Goal: Connect with others: Connect with others

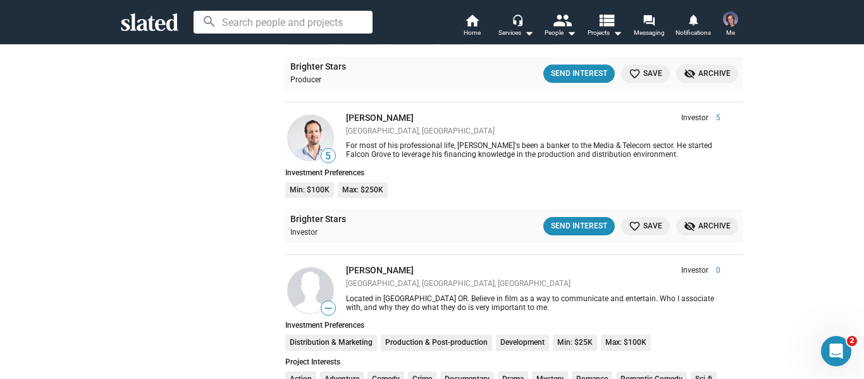
scroll to position [2974, 0]
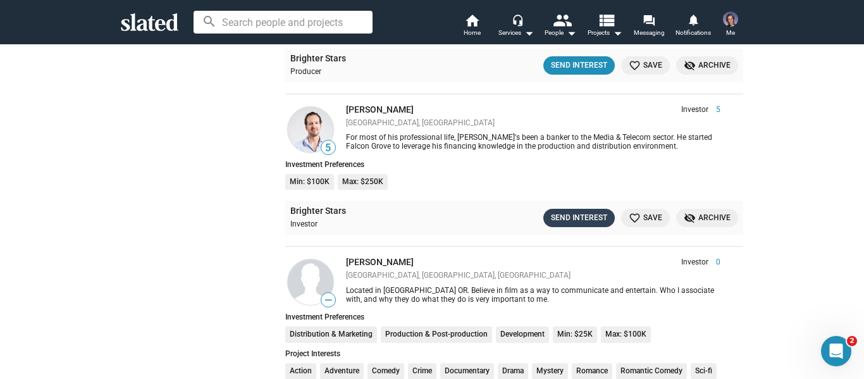
click at [578, 223] on div "Send Interest" at bounding box center [579, 217] width 56 height 13
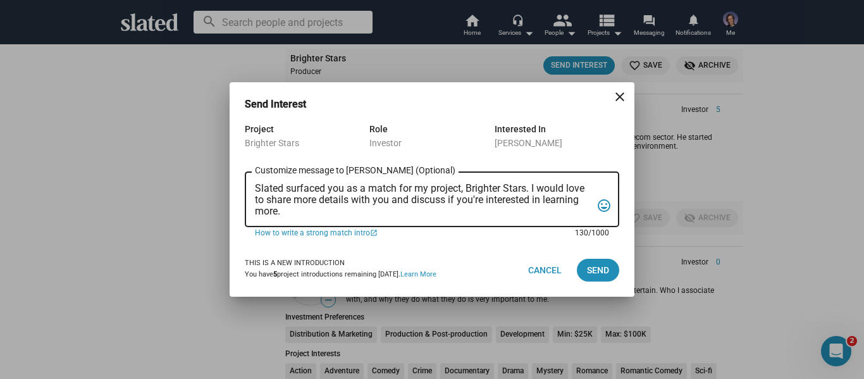
drag, startPoint x: 373, startPoint y: 215, endPoint x: 245, endPoint y: 190, distance: 130.8
click at [245, 190] on div "Slated surfaced you as a match for my project, Brighter Stars. I would love to …" at bounding box center [432, 199] width 375 height 58
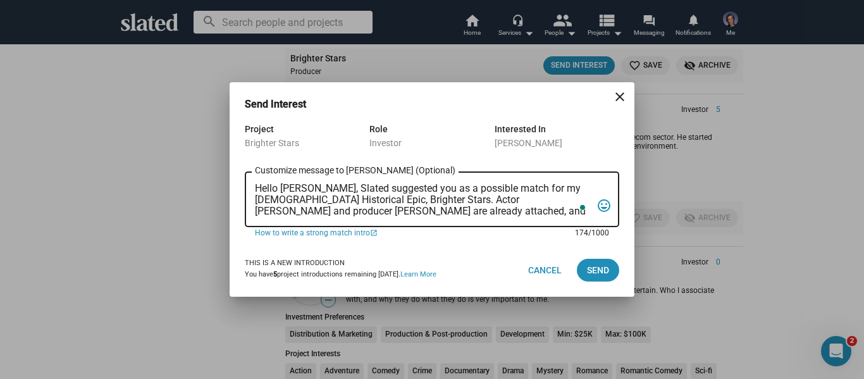
click at [550, 215] on textarea "Hello [PERSON_NAME], Slated suggested you as a possible match for my [DEMOGRAPH…" at bounding box center [423, 200] width 337 height 34
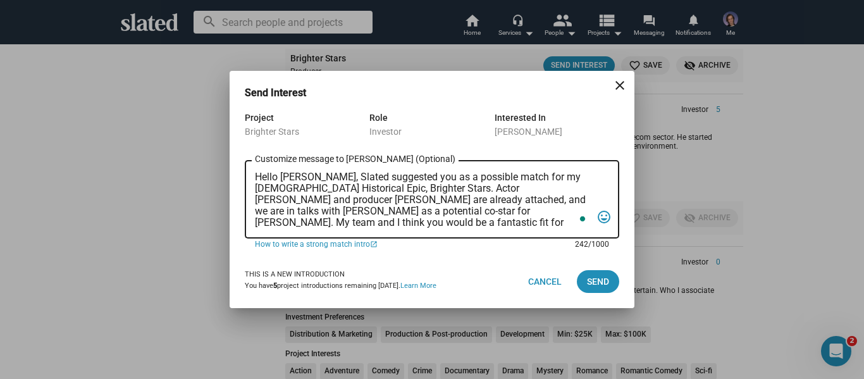
click at [352, 227] on textarea "Hello [PERSON_NAME], Slated suggested you as a possible match for my [DEMOGRAPH…" at bounding box center [423, 200] width 337 height 57
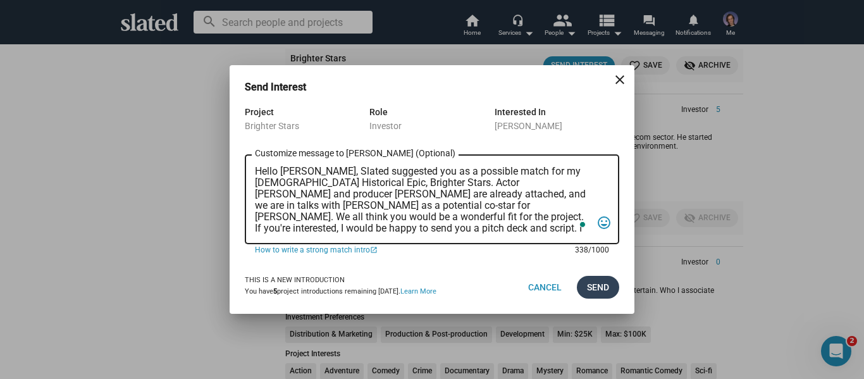
type textarea "Hello [PERSON_NAME], Slated suggested you as a possible match for my [DEMOGRAPH…"
click at [600, 290] on span "Send" at bounding box center [598, 287] width 22 height 23
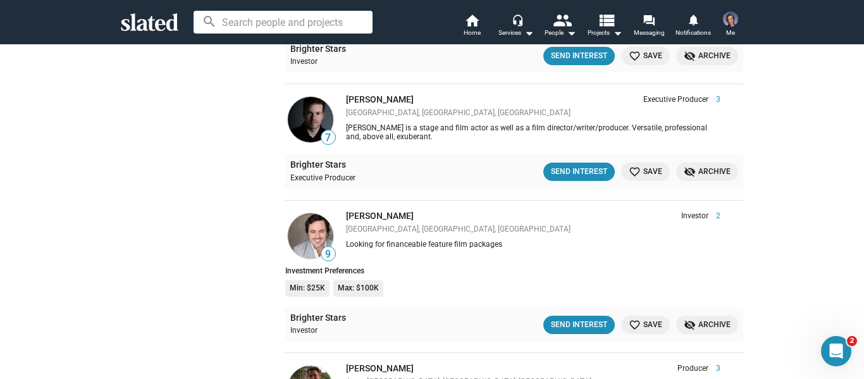
scroll to position [3544, 0]
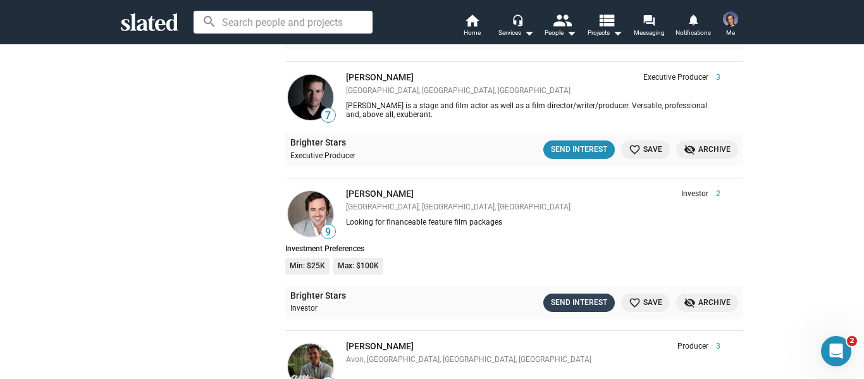
click at [570, 296] on div "Send Interest" at bounding box center [579, 302] width 56 height 13
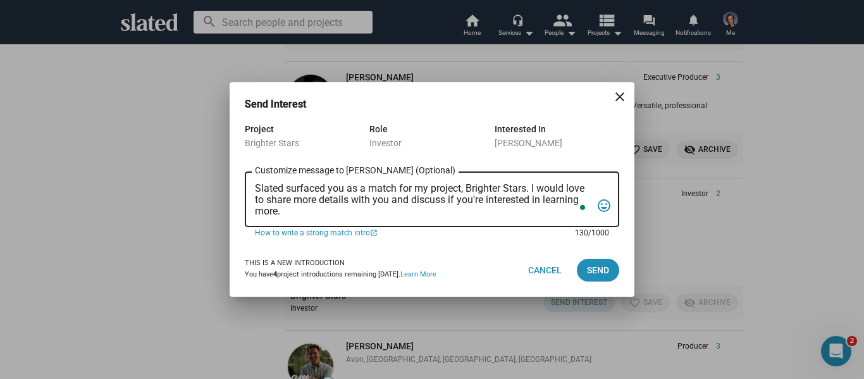
drag, startPoint x: 309, startPoint y: 216, endPoint x: 254, endPoint y: 174, distance: 69.0
click at [254, 174] on div "Slated surfaced you as a match for my project, Brighter Stars. I would love to …" at bounding box center [432, 199] width 375 height 58
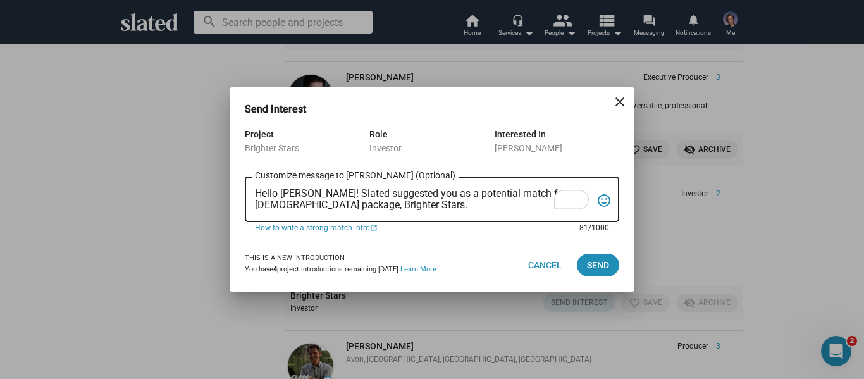
click at [392, 201] on textarea "Hello [PERSON_NAME]! Slated suggested you as a potential match for my [DEMOGRAP…" at bounding box center [423, 200] width 337 height 24
drag, startPoint x: 294, startPoint y: 206, endPoint x: 253, endPoint y: 206, distance: 41.1
click at [253, 206] on div "Hello [PERSON_NAME]! Slated suggested you as a potential match for my [DEMOGRAP…" at bounding box center [432, 198] width 375 height 47
click at [522, 204] on textarea "Hello [PERSON_NAME]! Slated suggested you as a potential match for my [DEMOGRAP…" at bounding box center [423, 200] width 337 height 24
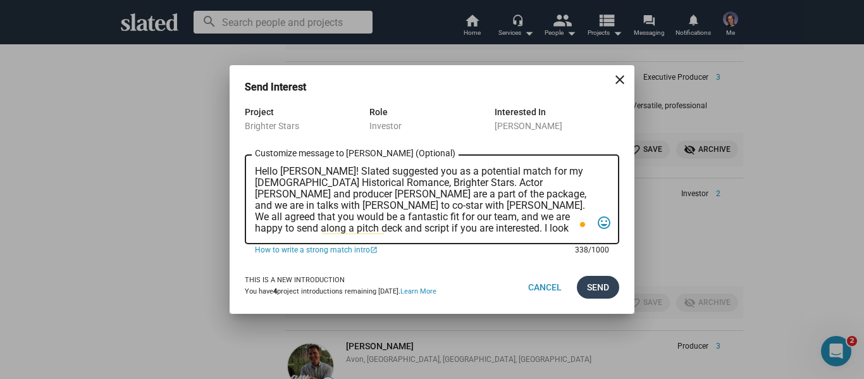
type textarea "Hello [PERSON_NAME]! Slated suggested you as a potential match for my [DEMOGRAP…"
click at [595, 284] on span "Send" at bounding box center [598, 287] width 22 height 23
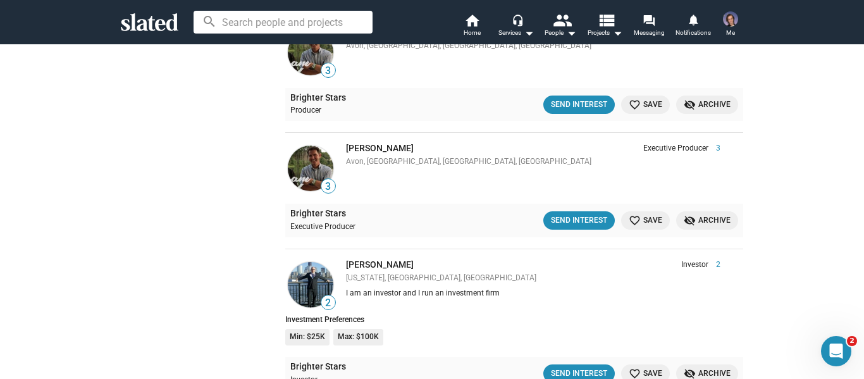
scroll to position [3924, 0]
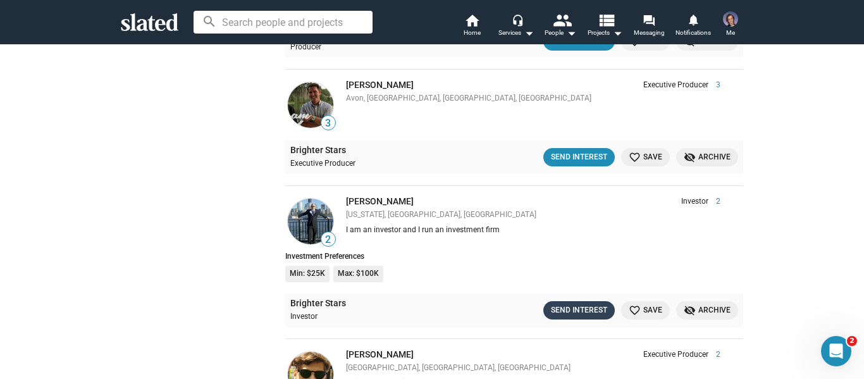
click at [556, 309] on div "Send Interest" at bounding box center [579, 310] width 56 height 13
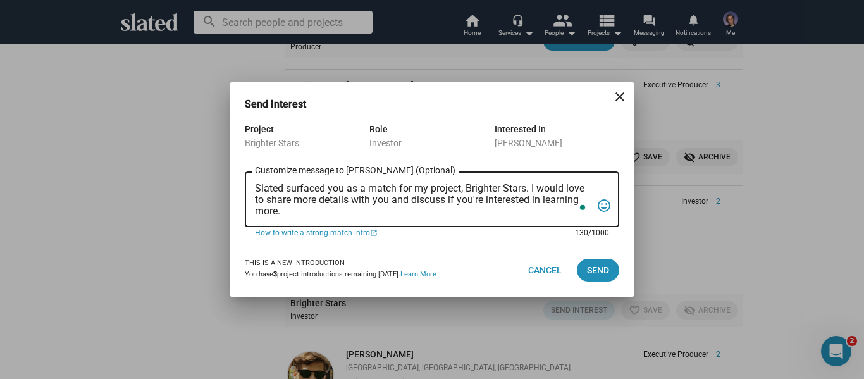
drag, startPoint x: 294, startPoint y: 215, endPoint x: 227, endPoint y: 175, distance: 77.7
click at [227, 175] on div "Send Interest close Project Brighter Stars Role Investor Interested In [PERSON_…" at bounding box center [432, 189] width 864 height 379
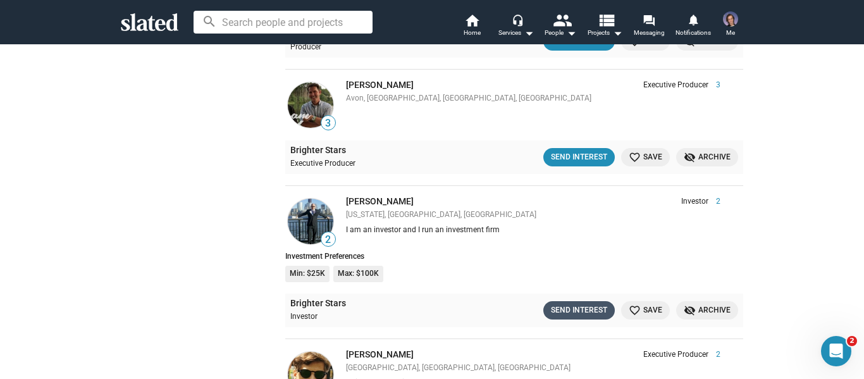
click at [571, 308] on div "Send Interest" at bounding box center [579, 310] width 56 height 13
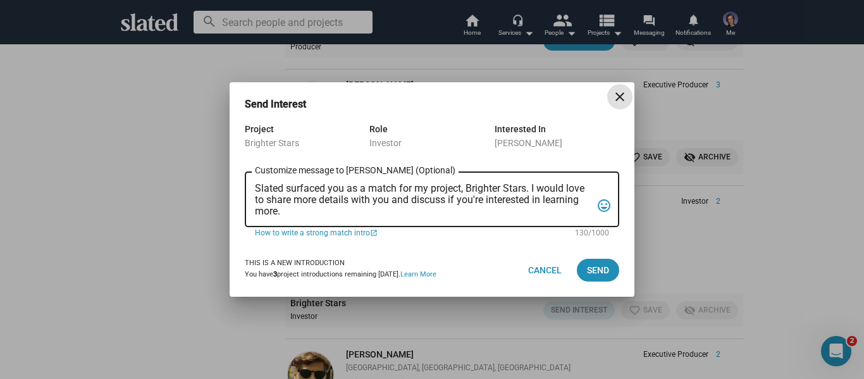
click at [312, 214] on textarea "Slated surfaced you as a match for my project, Brighter Stars. I would love to …" at bounding box center [423, 200] width 337 height 34
drag, startPoint x: 308, startPoint y: 213, endPoint x: 255, endPoint y: 186, distance: 58.9
click at [255, 186] on textarea "Slated surfaced you as a match for my project, Brighter Stars. I would love to …" at bounding box center [423, 200] width 337 height 34
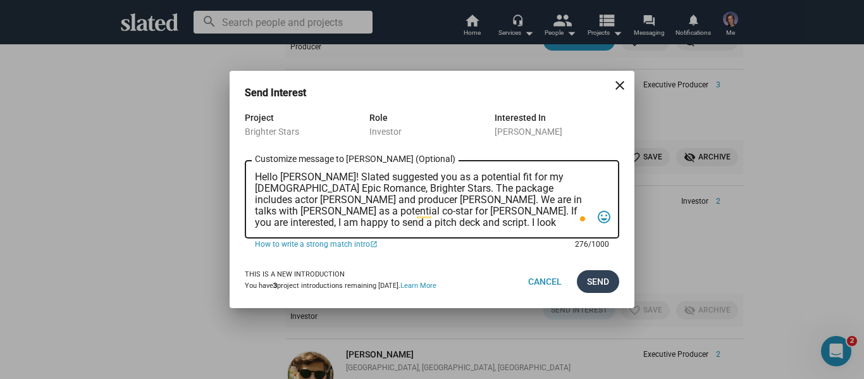
type textarea "Hello [PERSON_NAME]! Slated suggested you as a potential fit for my [DEMOGRAPHI…"
click at [609, 277] on span "Send" at bounding box center [598, 281] width 22 height 23
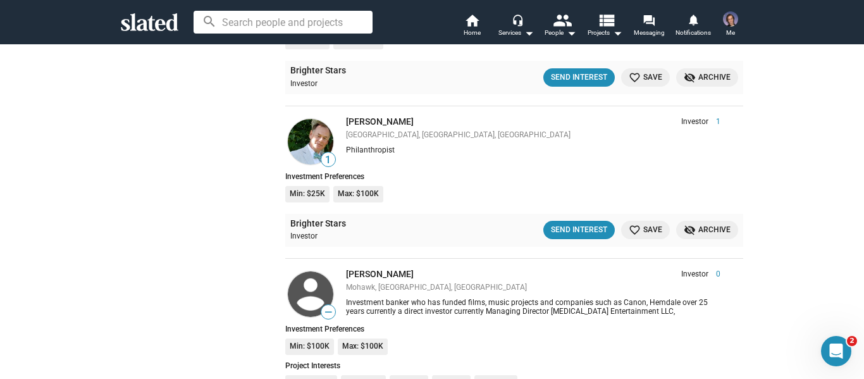
scroll to position [4557, 0]
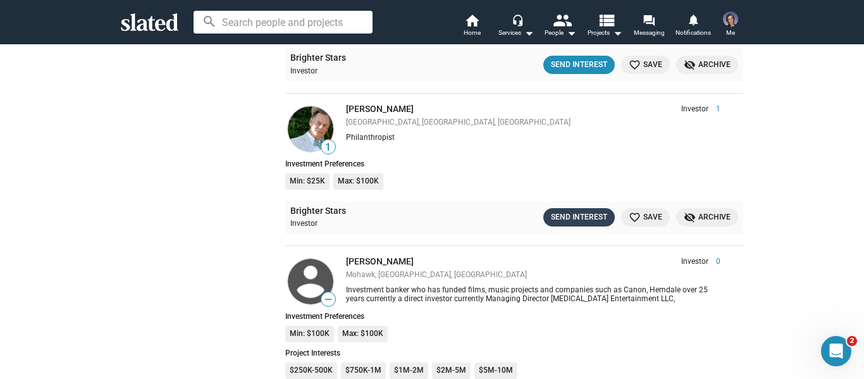
click at [570, 216] on div "Send Interest" at bounding box center [579, 217] width 56 height 13
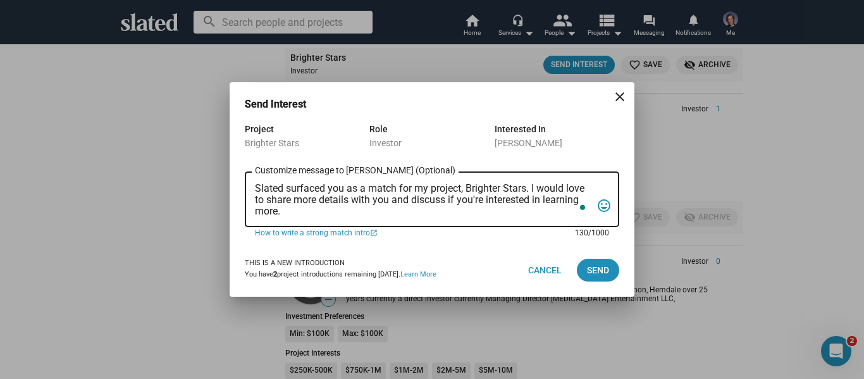
drag, startPoint x: 359, startPoint y: 211, endPoint x: 238, endPoint y: 175, distance: 126.0
click at [238, 175] on div "Project Brighter Stars Role Investor Interested In [PERSON_NAME] Slated surface…" at bounding box center [432, 183] width 405 height 122
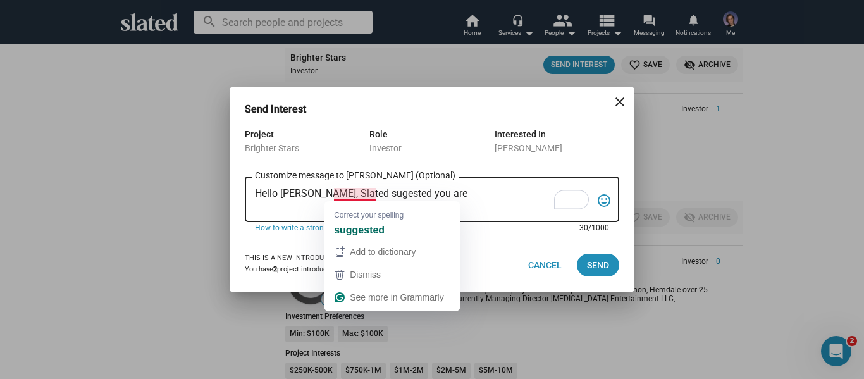
click at [349, 195] on textarea "Hello [PERSON_NAME], Slated sugested you are" at bounding box center [423, 200] width 337 height 24
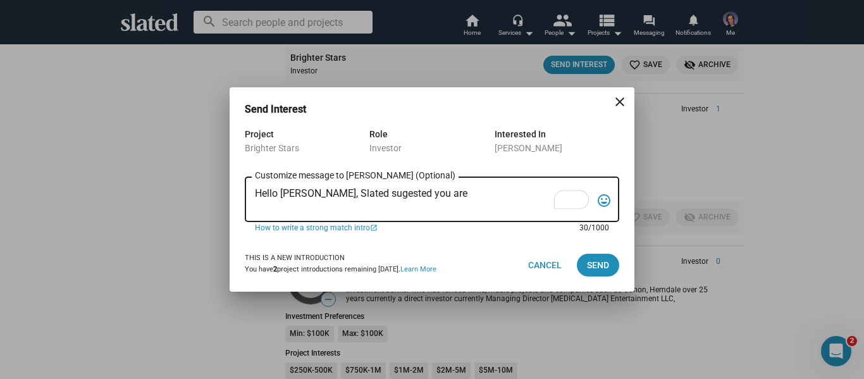
type textarea "Hello [PERSON_NAME], Slated suggested you are"
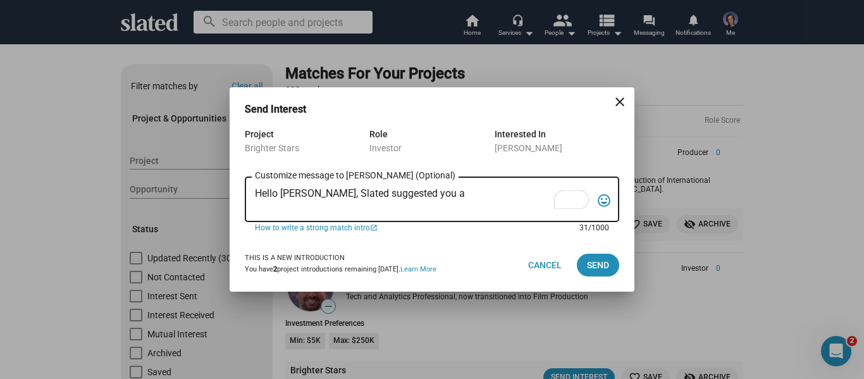
scroll to position [4557, 0]
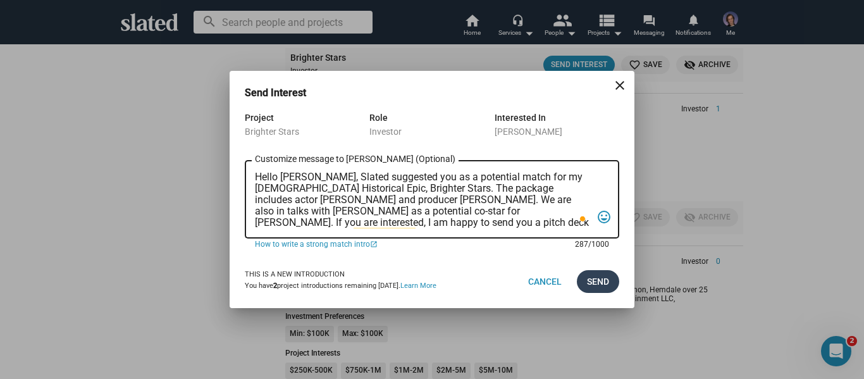
type textarea "Hello [PERSON_NAME], Slated suggested you as a potential match for my [DEMOGRAP…"
click at [604, 288] on span "Send" at bounding box center [598, 281] width 22 height 23
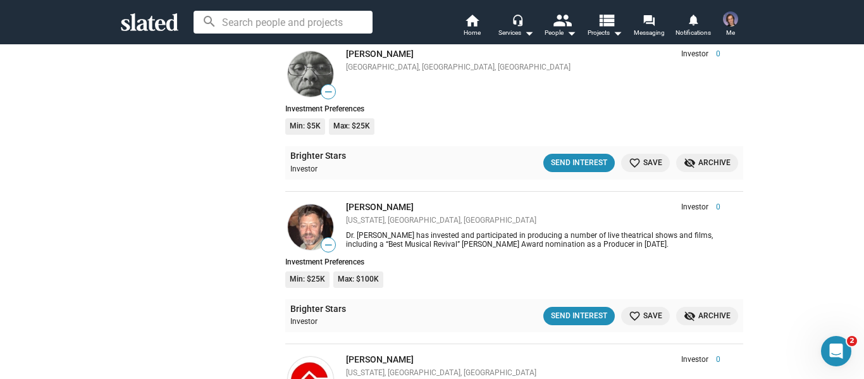
scroll to position [5443, 0]
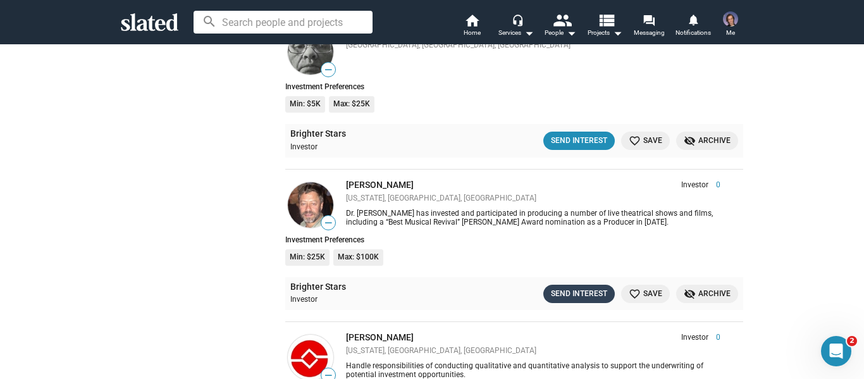
click at [554, 296] on div "Send Interest" at bounding box center [579, 293] width 56 height 13
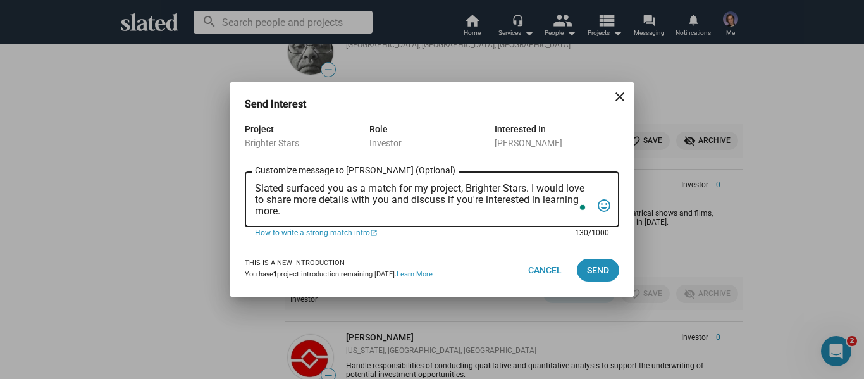
drag, startPoint x: 340, startPoint y: 212, endPoint x: 244, endPoint y: 182, distance: 100.7
click at [244, 182] on div "Project Brighter Stars Role Investor Interested In David M. Milch Slated surfac…" at bounding box center [432, 183] width 405 height 122
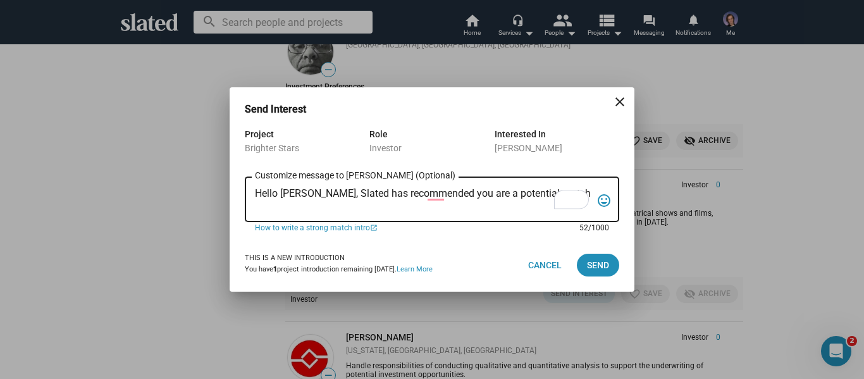
drag, startPoint x: 426, startPoint y: 190, endPoint x: 361, endPoint y: 190, distance: 64.6
click at [361, 190] on textarea "Hello David, Slated has recommended you are a potential match" at bounding box center [423, 200] width 337 height 24
click at [408, 193] on textarea "Hello David, Slated suggested you are a potential match" at bounding box center [423, 200] width 337 height 24
click at [539, 193] on textarea "Hello David, Slated suggested you as a potential match" at bounding box center [423, 200] width 337 height 24
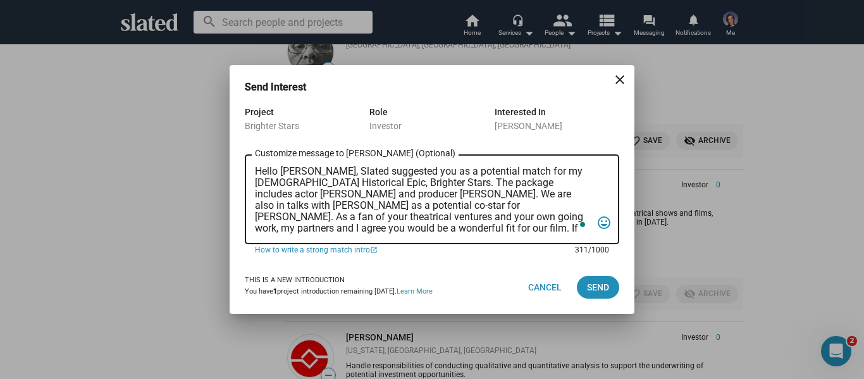
click at [335, 229] on textarea "Hello David, Slated suggested you as a potential match for my LGBTQIA+ Historic…" at bounding box center [423, 200] width 337 height 68
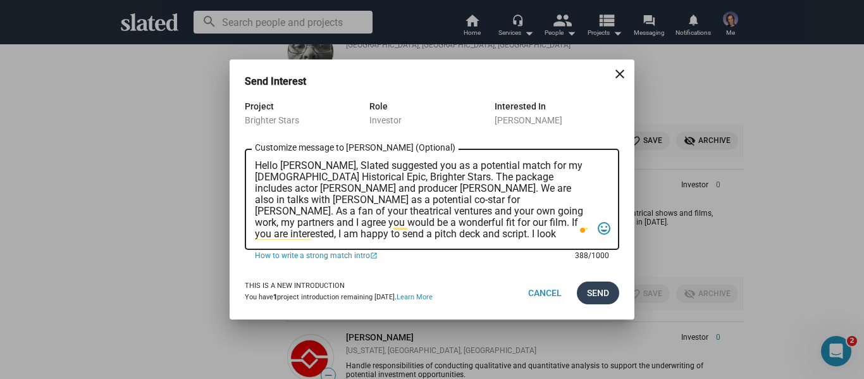
type textarea "Hello David, Slated suggested you as a potential match for my LGBTQIA+ Historic…"
click at [608, 285] on span "Send" at bounding box center [598, 293] width 22 height 23
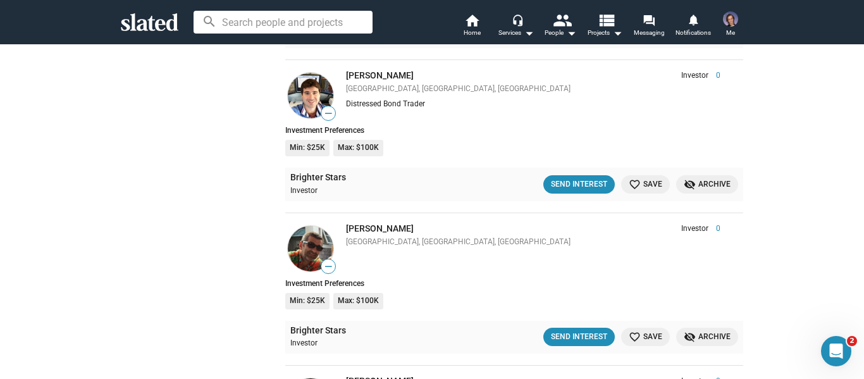
scroll to position [5949, 0]
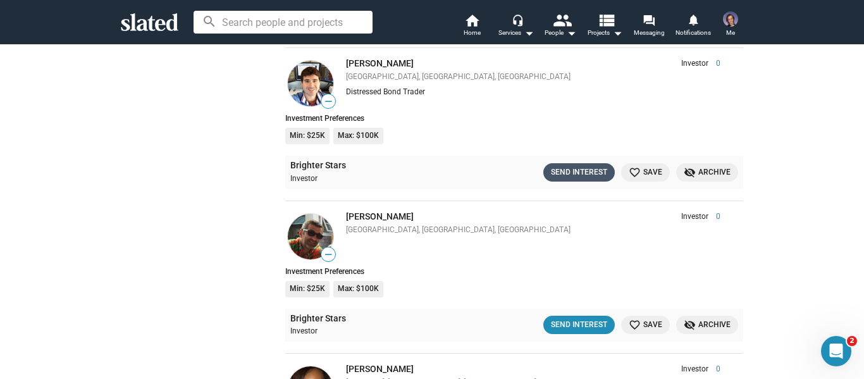
click at [567, 177] on div "Send Interest" at bounding box center [579, 172] width 56 height 13
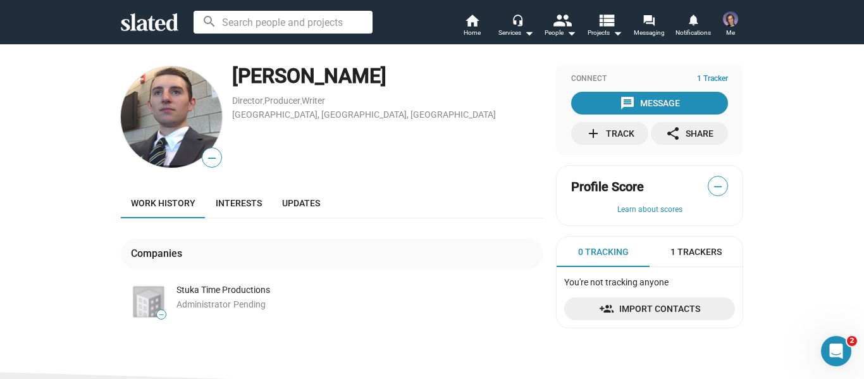
drag, startPoint x: 215, startPoint y: 73, endPoint x: 210, endPoint y: 65, distance: 10.2
click at [373, 77] on div "— Brian McCallian Director , Producer , Writer New Milford, CT, US" at bounding box center [332, 117] width 423 height 106
click at [397, 85] on div "[PERSON_NAME]" at bounding box center [387, 76] width 311 height 27
drag, startPoint x: 396, startPoint y: 75, endPoint x: 222, endPoint y: 78, distance: 174.1
click at [222, 78] on div "— Brian McCallian Director , Producer , Writer New Milford, CT, US" at bounding box center [332, 117] width 423 height 106
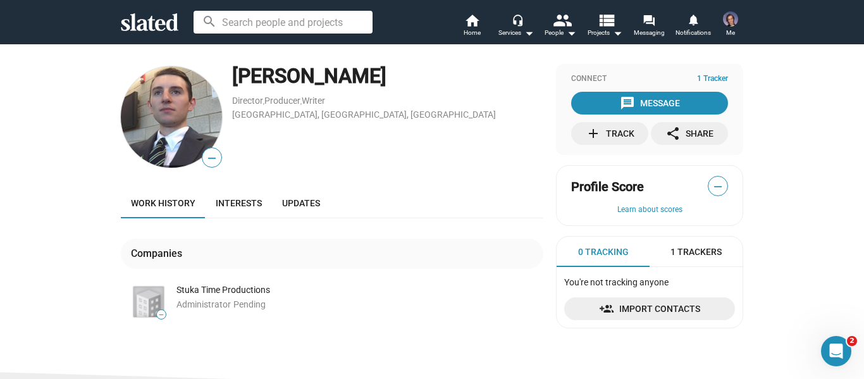
copy div "— Brian McCallian"
